Goal: Complete application form

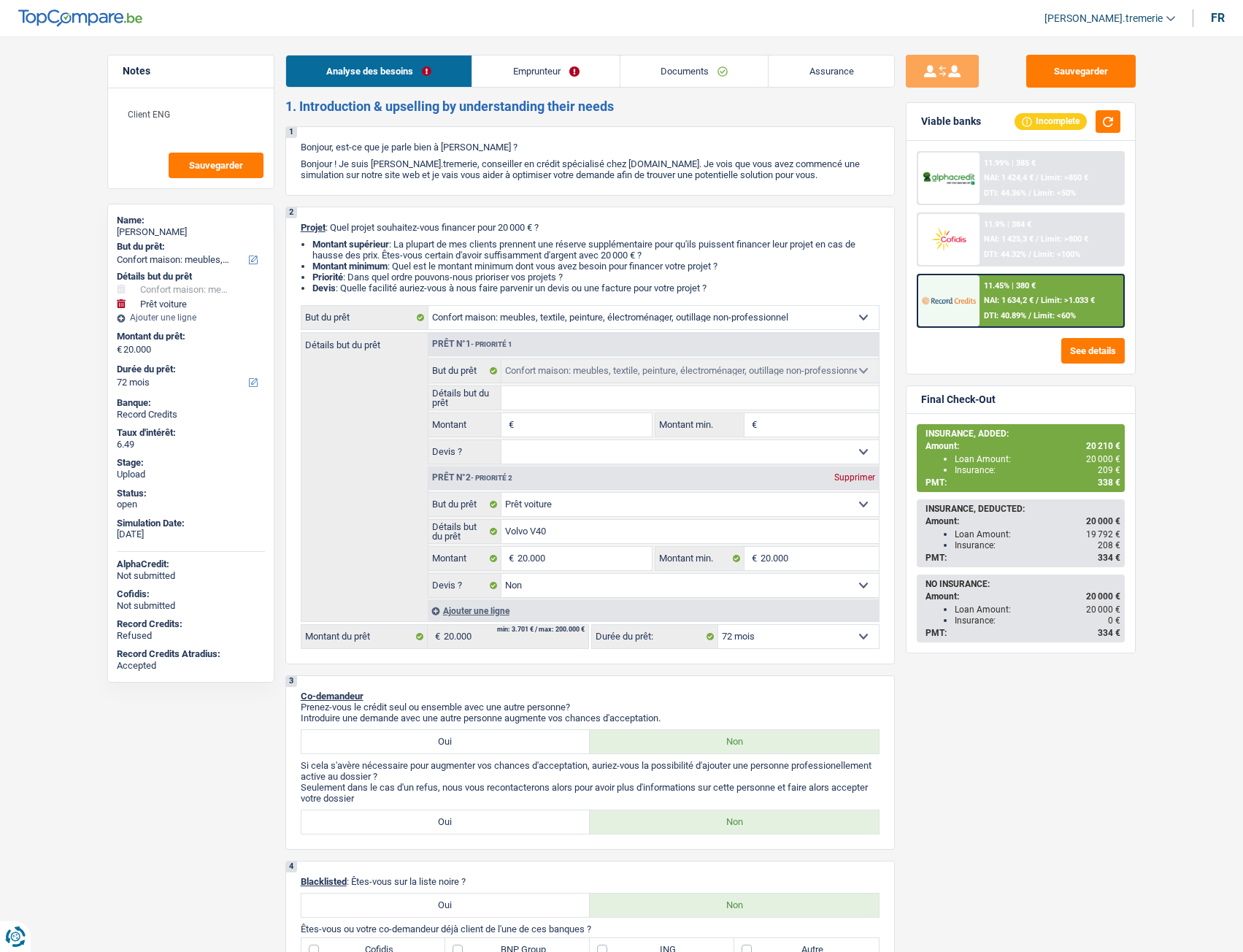
select select "household"
select select "car"
select select "72"
select select "household"
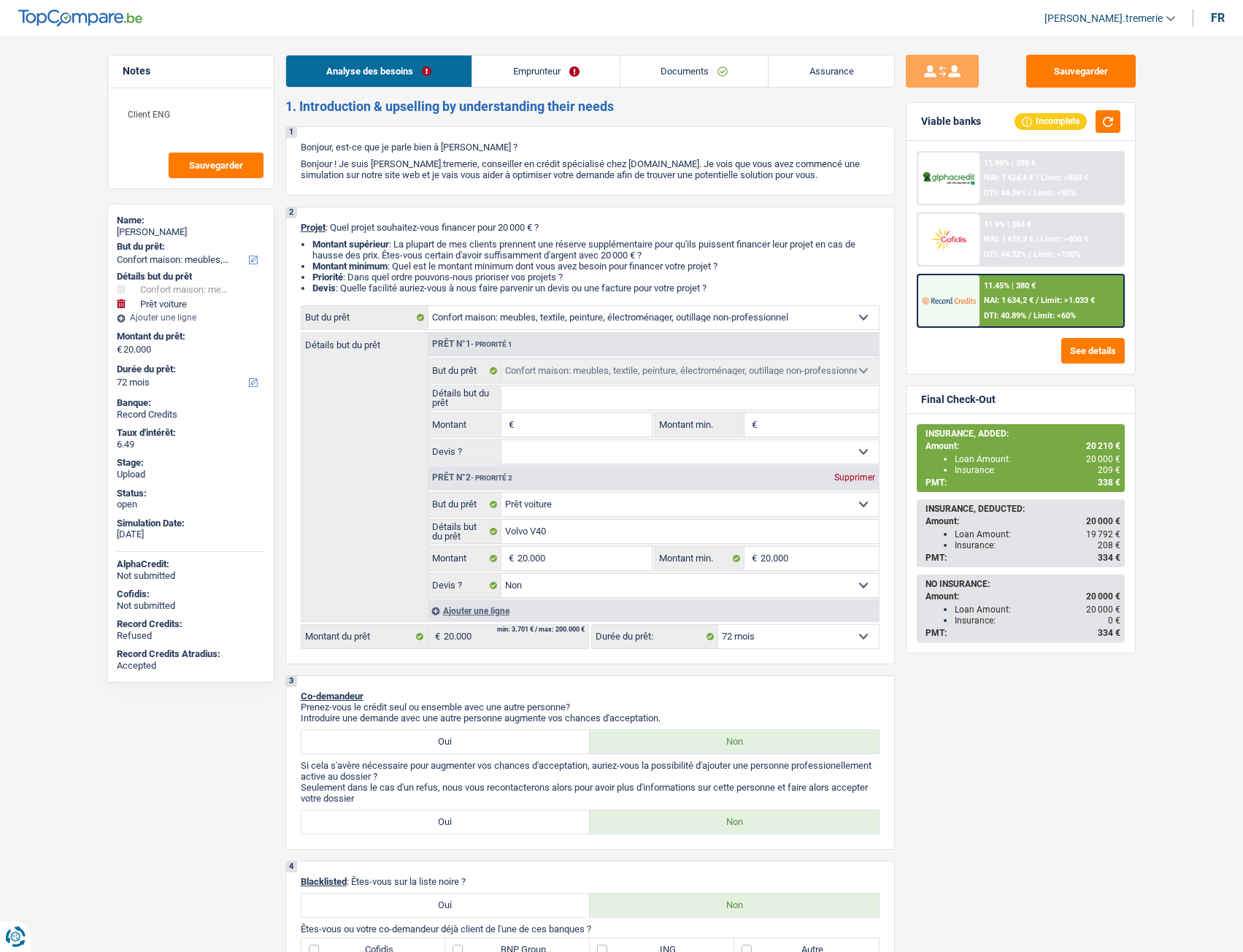
select select "household"
select select "car"
select select "false"
select select "72"
select select "privateEmployee"
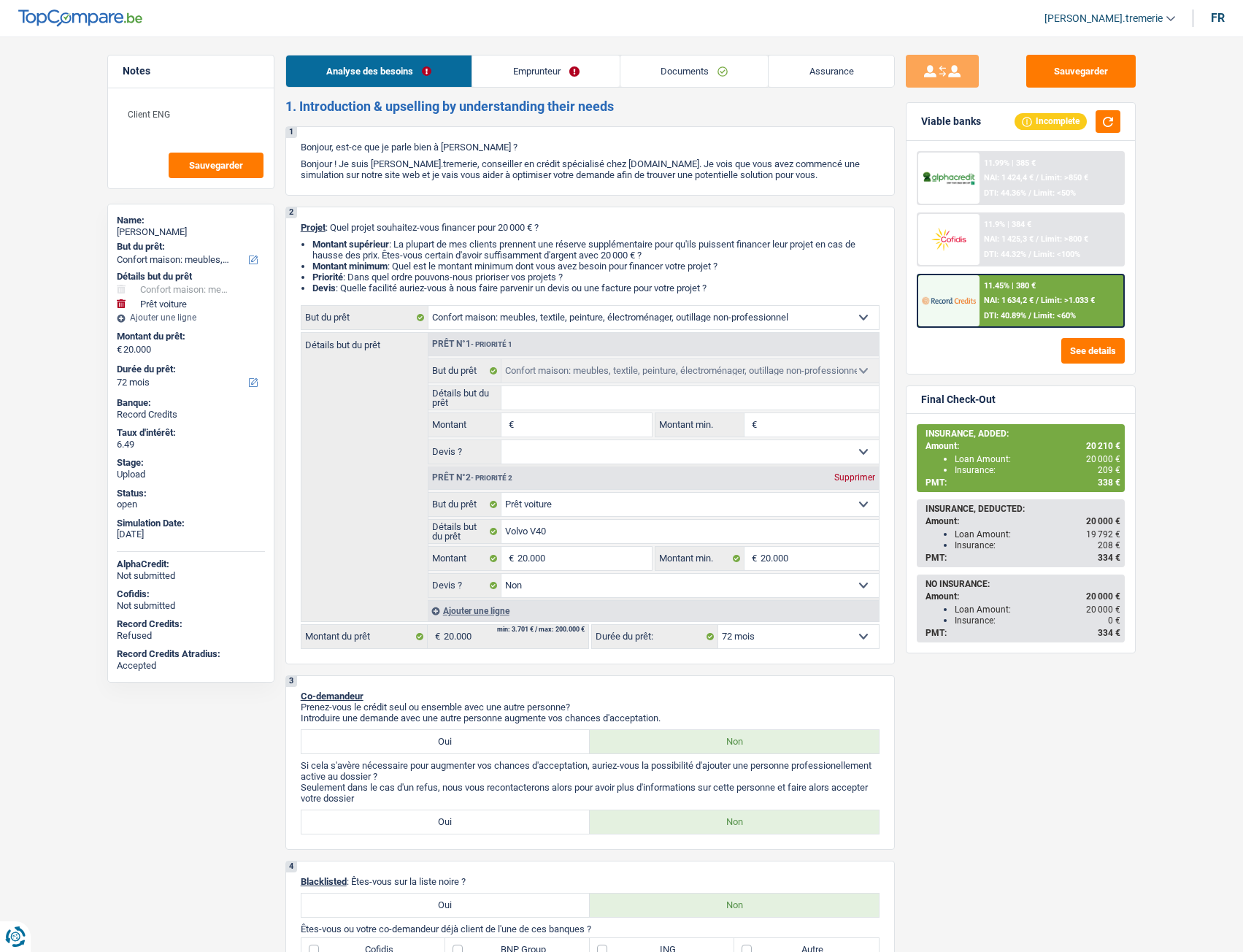
select select "netSalary"
select select "mealVouchers"
select select "rents"
select select "cardOrCredit"
select select "household"
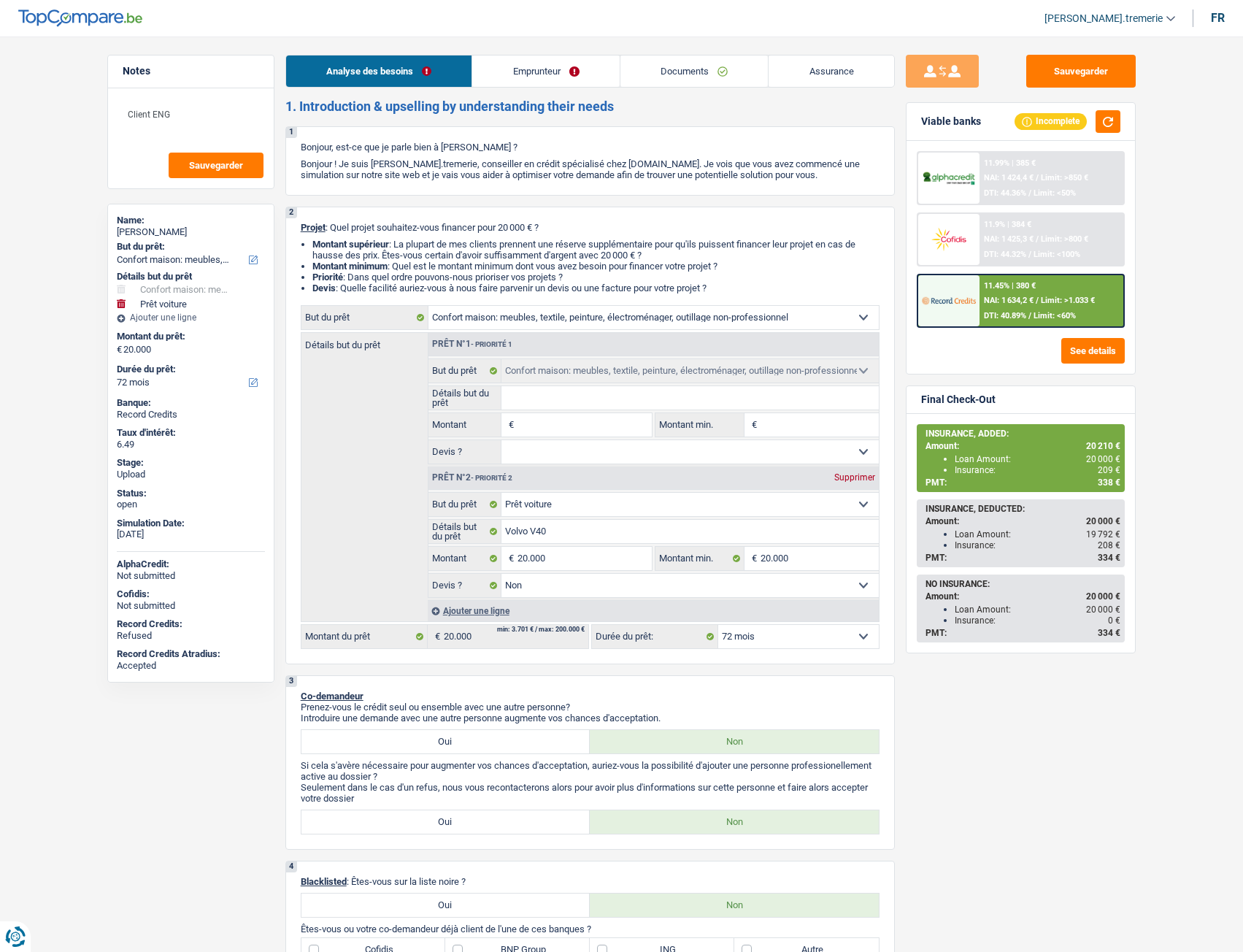
select select "household"
select select "car"
select select "false"
select select "72"
select select "rents"
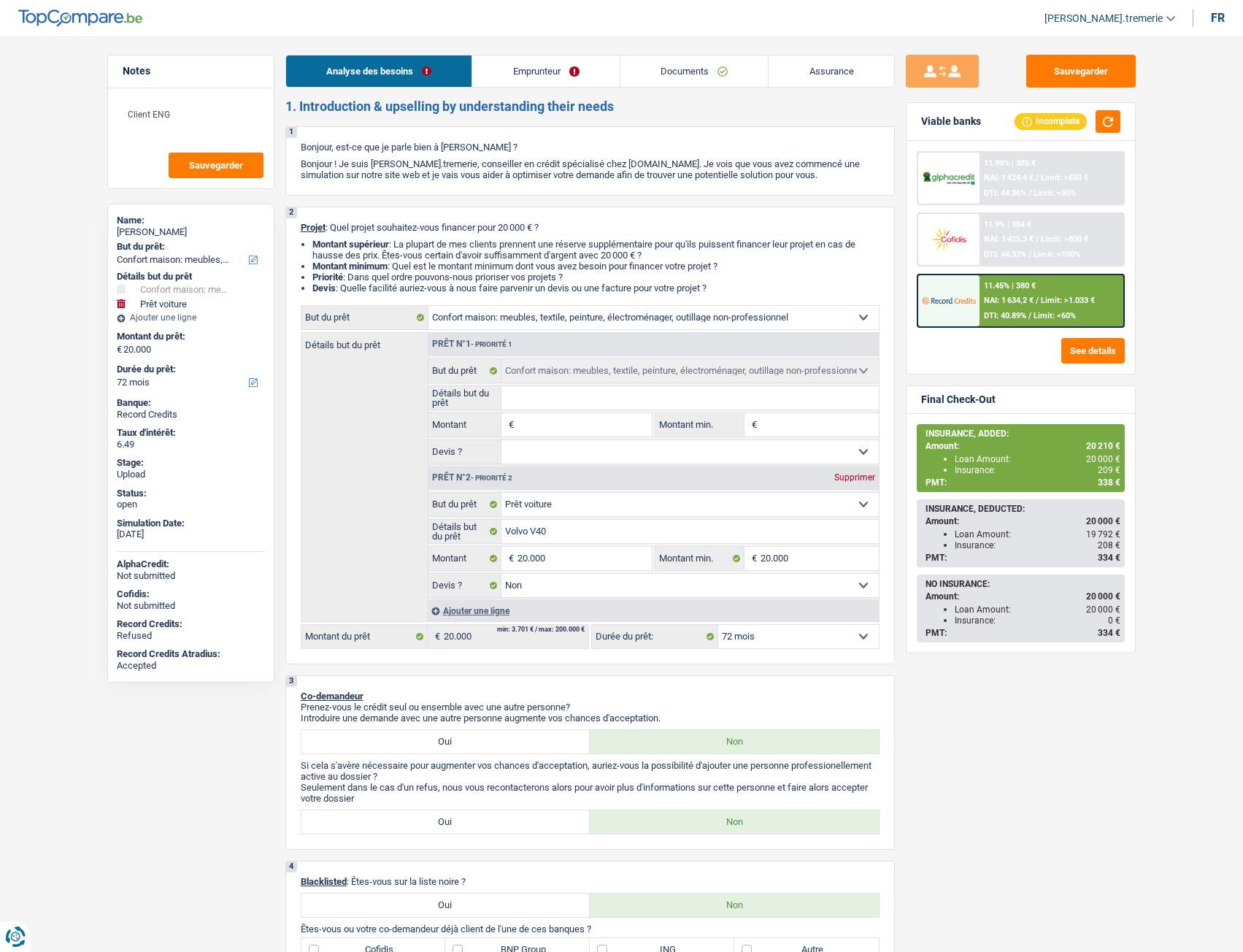
select select "BE"
select select "cardOrCredit"
click at [519, 74] on link "Emprunteur" at bounding box center [546, 71] width 147 height 31
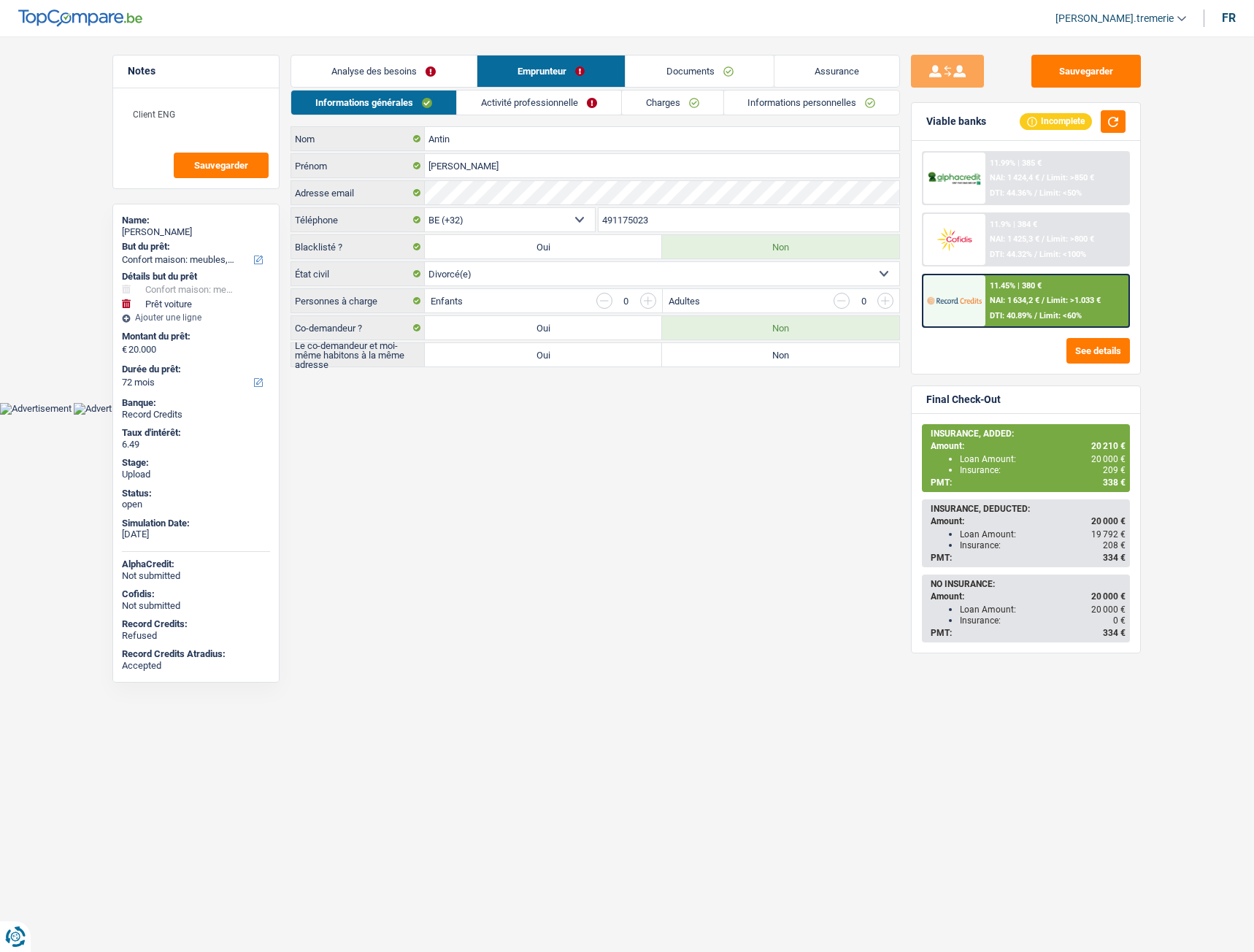
click at [545, 109] on link "Activité professionnelle" at bounding box center [539, 102] width 164 height 25
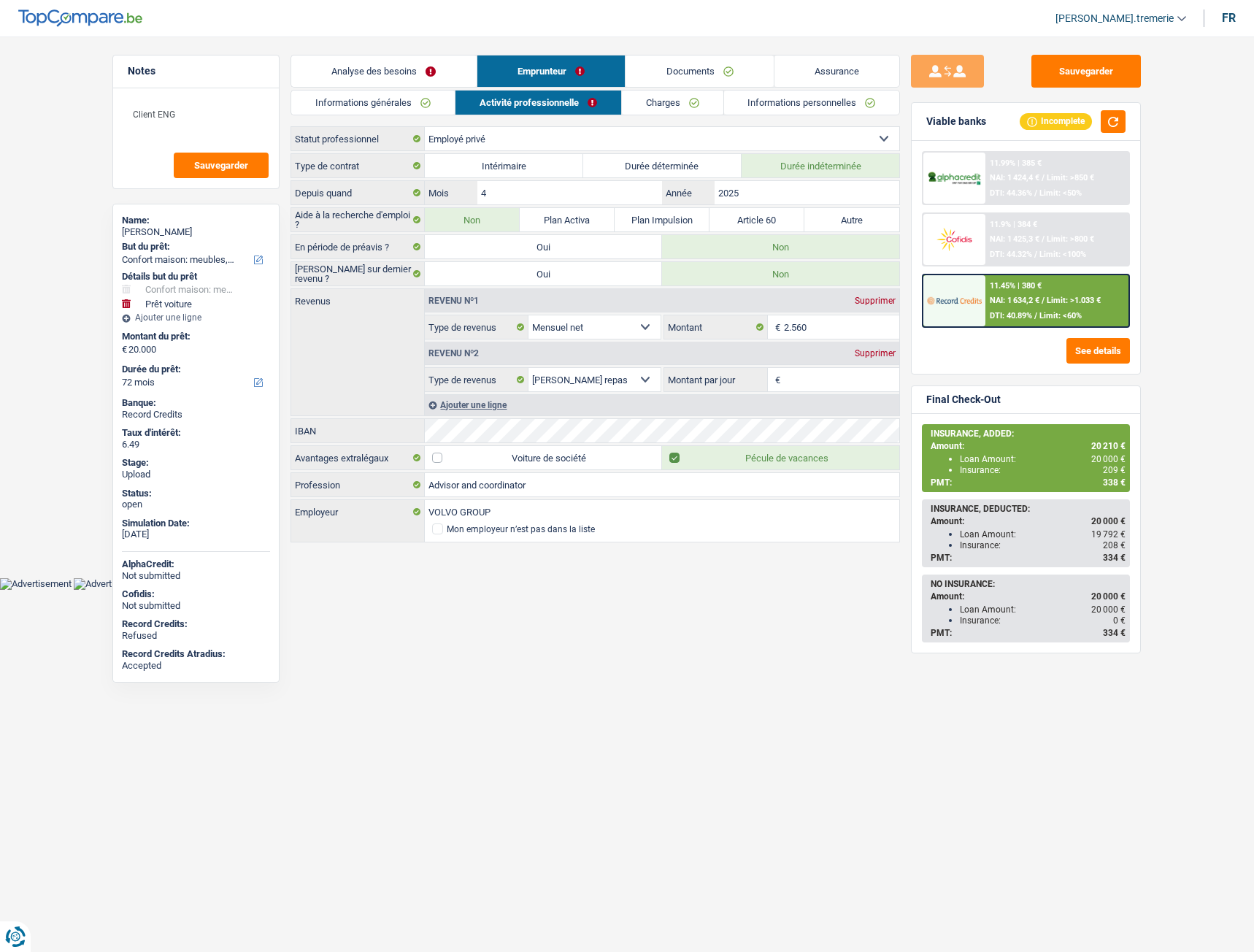
click at [660, 104] on link "Charges" at bounding box center [672, 102] width 101 height 25
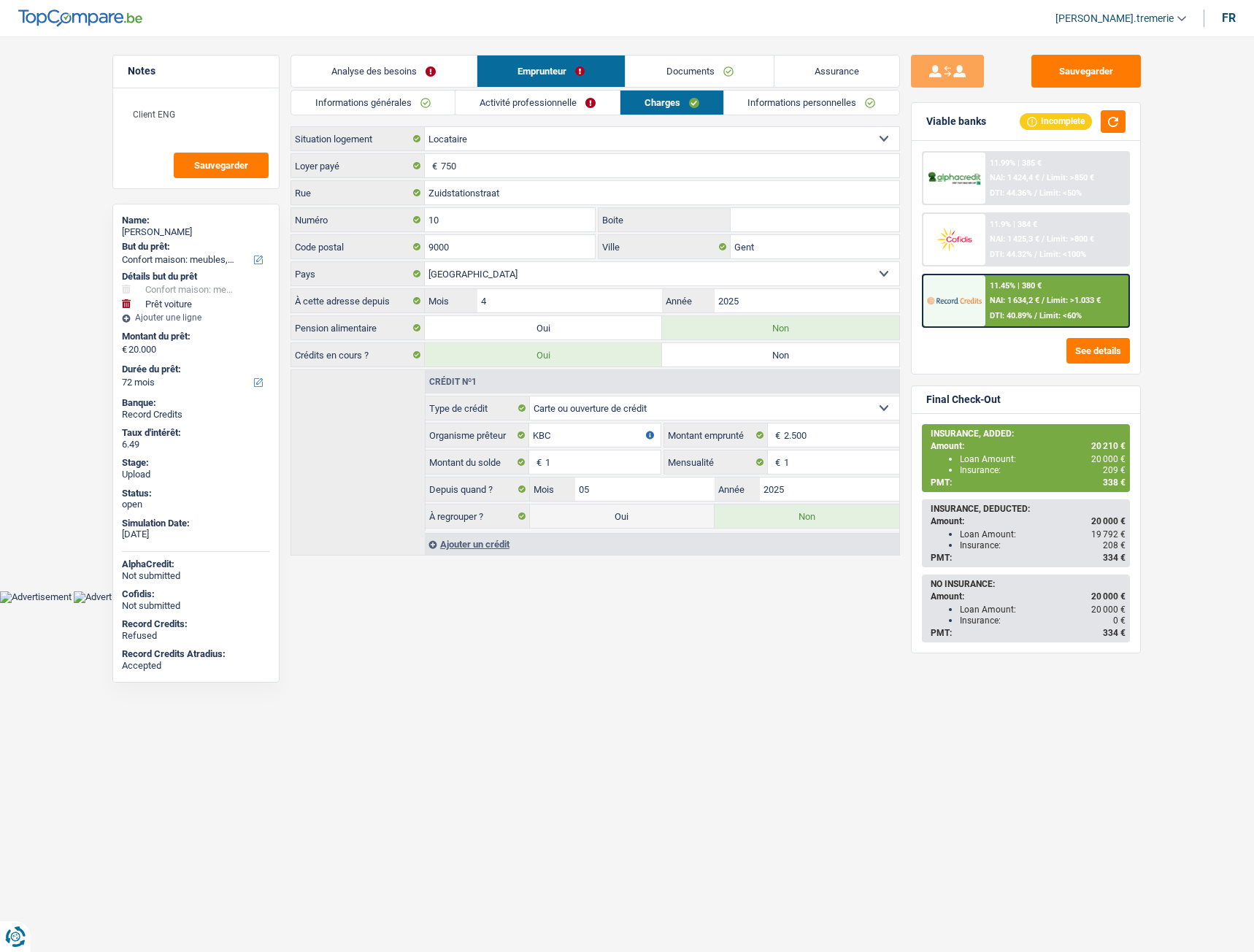
click at [588, 107] on link "Activité professionnelle" at bounding box center [538, 102] width 164 height 25
